Goal: Go to known website: Access a specific website the user already knows

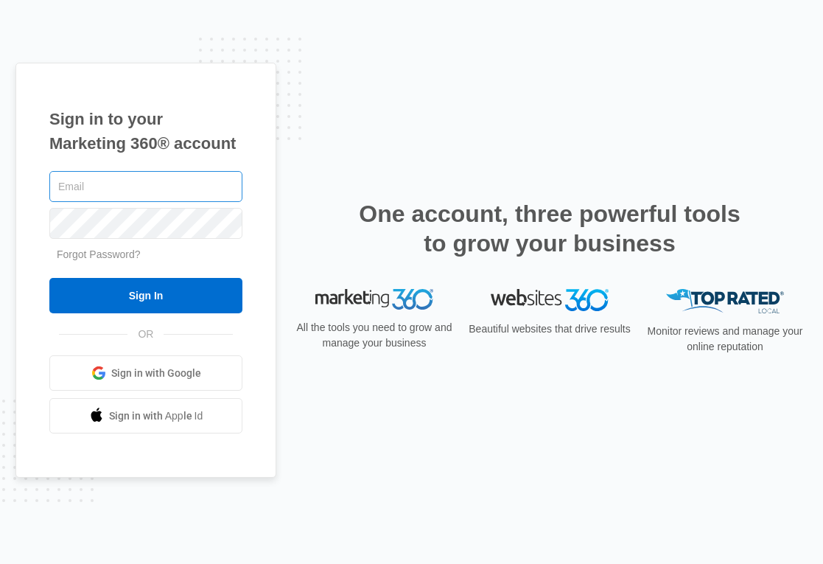
click at [85, 183] on input "text" at bounding box center [145, 186] width 193 height 31
type input "[PERSON_NAME][EMAIL_ADDRESS][PERSON_NAME][DOMAIN_NAME]"
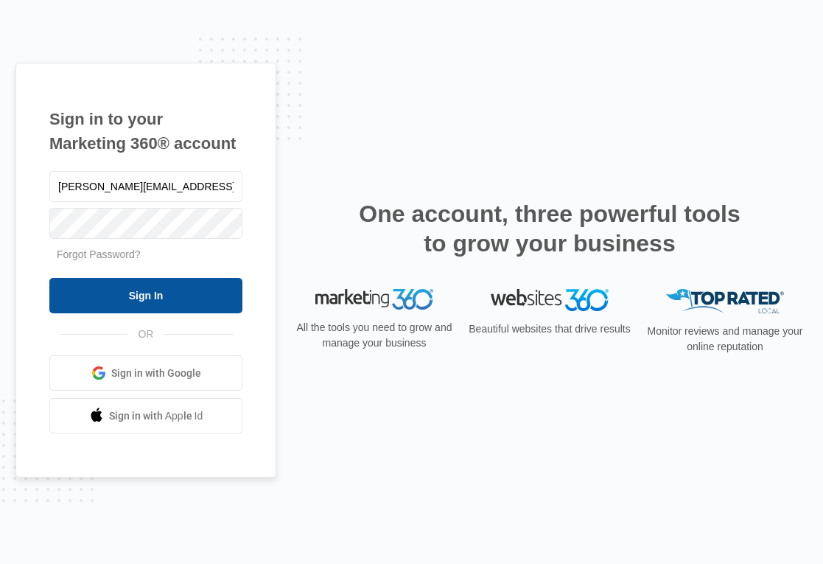
click at [155, 287] on input "Sign In" at bounding box center [145, 295] width 193 height 35
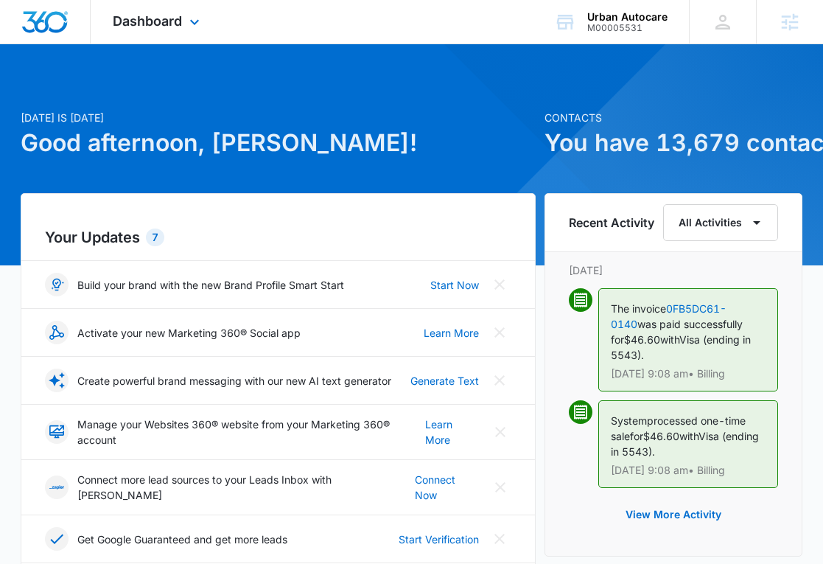
click at [185, 16] on div "Dashboard Apps Reputation Websites Forms CRM Email Social Shop Content Ads Inte…" at bounding box center [158, 21] width 135 height 43
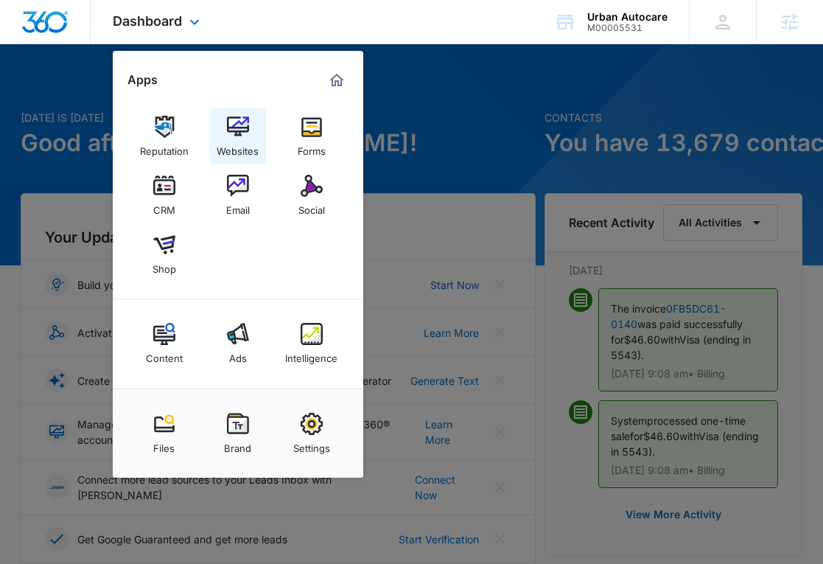
click at [237, 131] on img at bounding box center [238, 127] width 22 height 22
